Goal: Check status: Check status

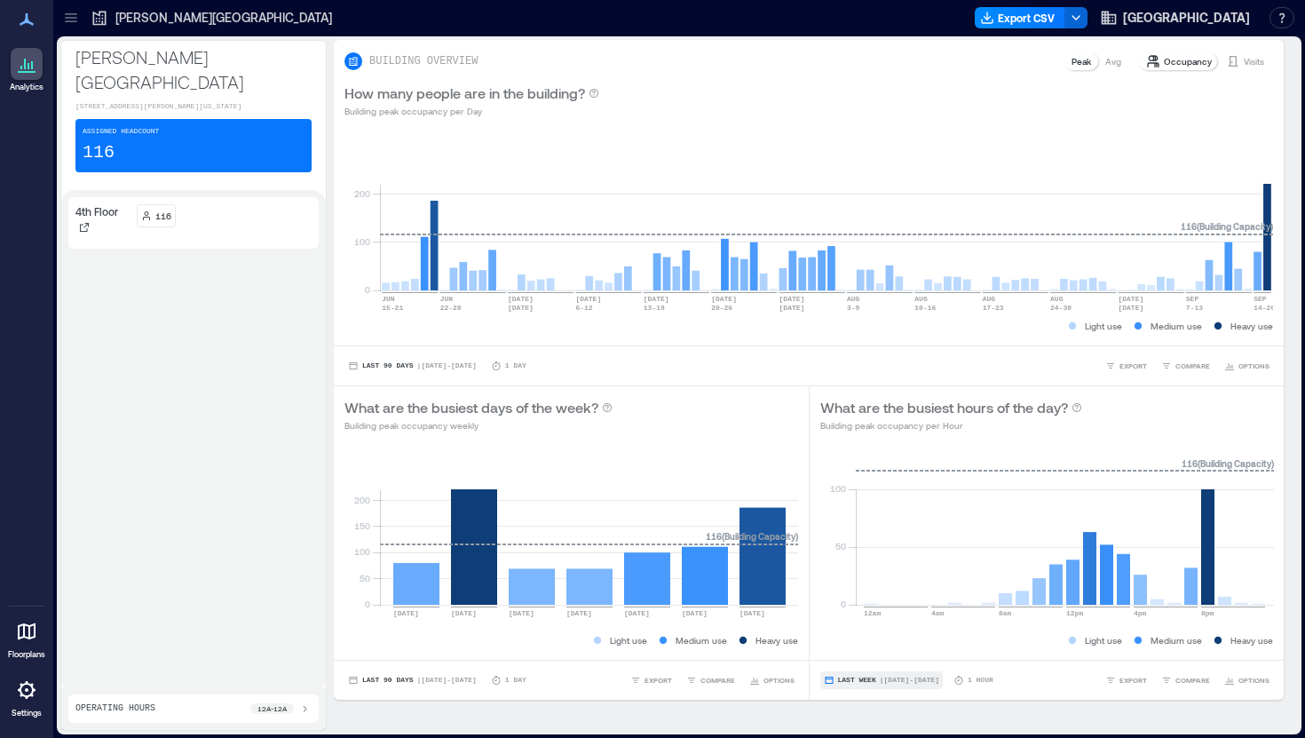
click at [928, 685] on button "Last Week | [DATE] - [DATE]" at bounding box center [881, 680] width 122 height 18
click at [868, 651] on span "Custom" at bounding box center [856, 647] width 38 height 12
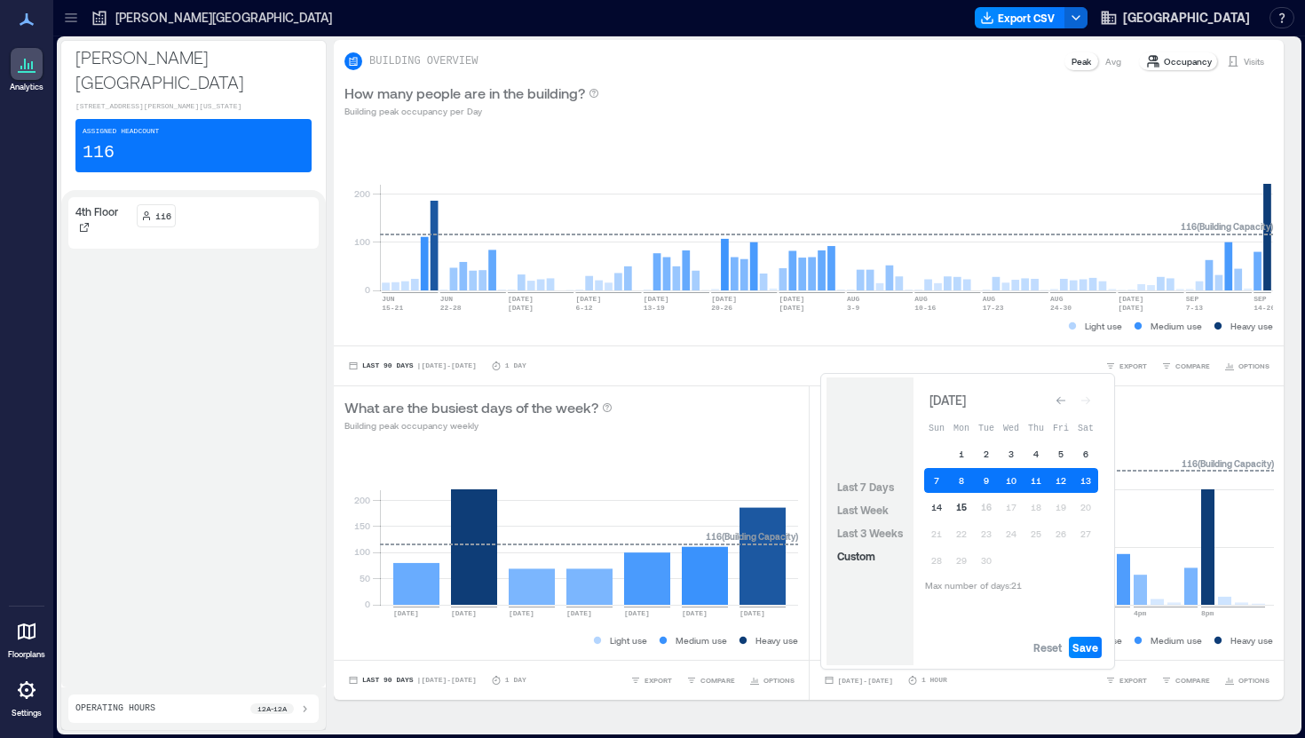
click at [960, 511] on button "15" at bounding box center [961, 506] width 25 height 25
click at [962, 509] on button "15" at bounding box center [961, 506] width 25 height 25
click at [1093, 645] on span "Save" at bounding box center [1085, 647] width 26 height 14
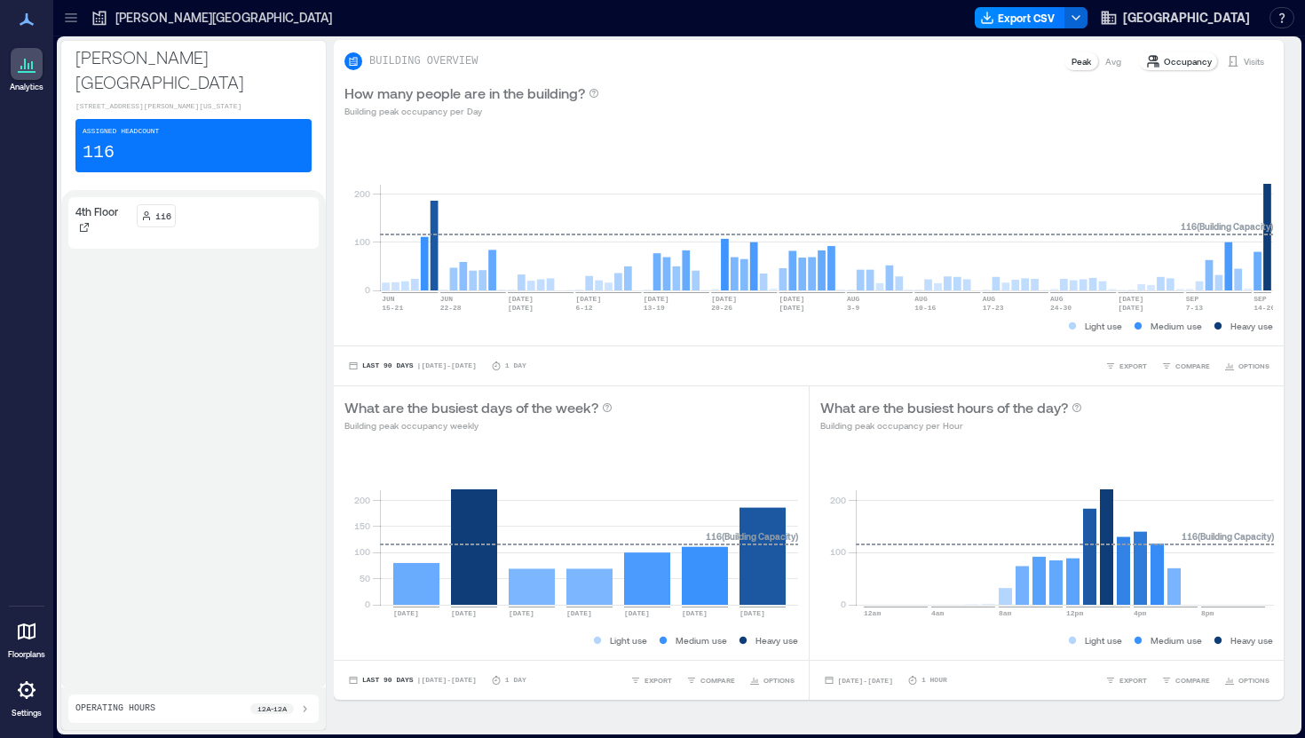
click at [887, 689] on div "[DATE] - [DATE] 1 Hour EXPORT COMPARE OPTIONS" at bounding box center [1046, 679] width 475 height 40
click at [882, 681] on span "[DATE] - [DATE]" at bounding box center [865, 680] width 55 height 8
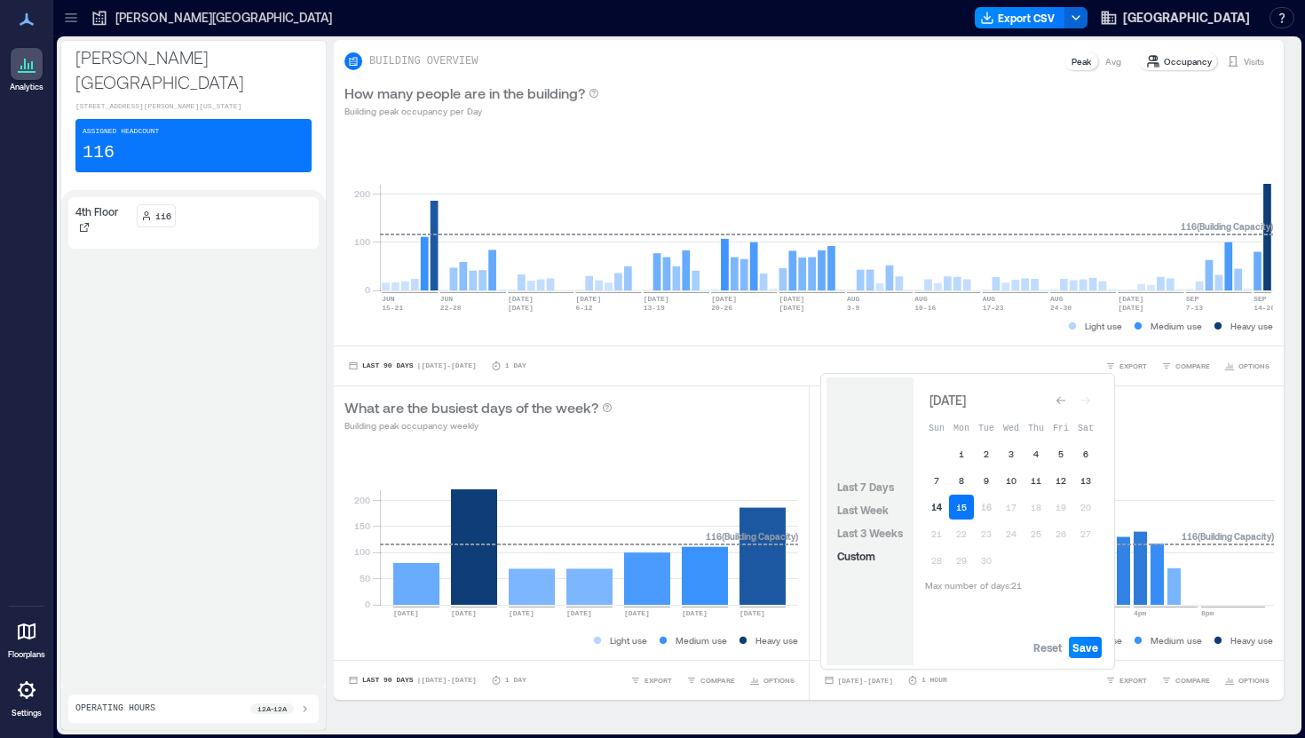
click at [931, 501] on button "14" at bounding box center [936, 506] width 25 height 25
click at [1089, 647] on span "Save" at bounding box center [1085, 647] width 26 height 14
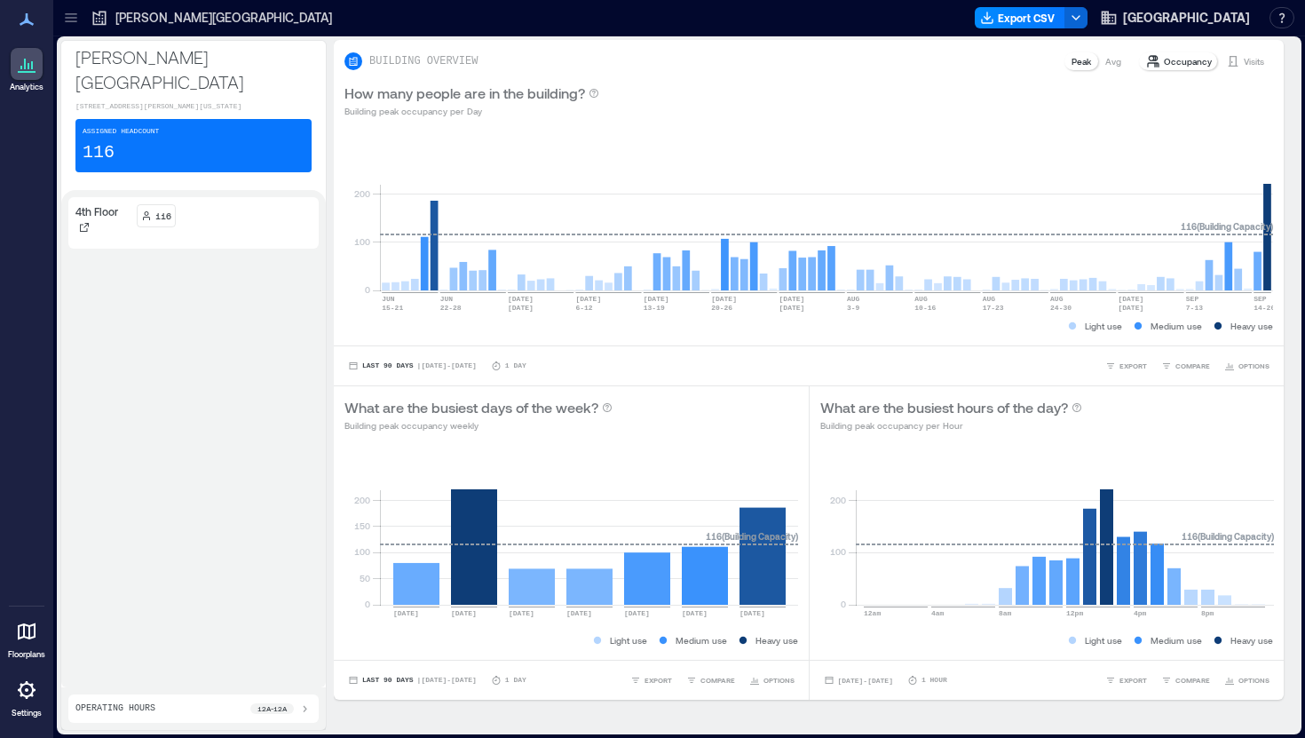
click at [1249, 61] on p "Visits" at bounding box center [1253, 61] width 20 height 14
